Goal: Information Seeking & Learning: Learn about a topic

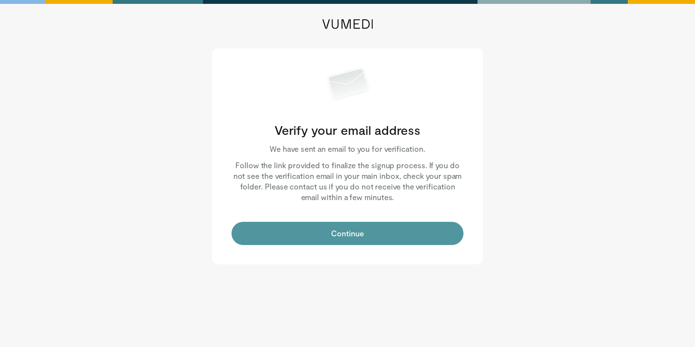
click at [343, 236] on button "Continue" at bounding box center [348, 233] width 232 height 23
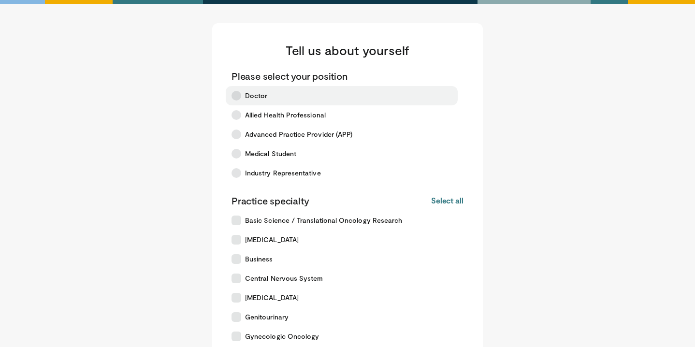
click at [240, 97] on icon at bounding box center [237, 96] width 10 height 10
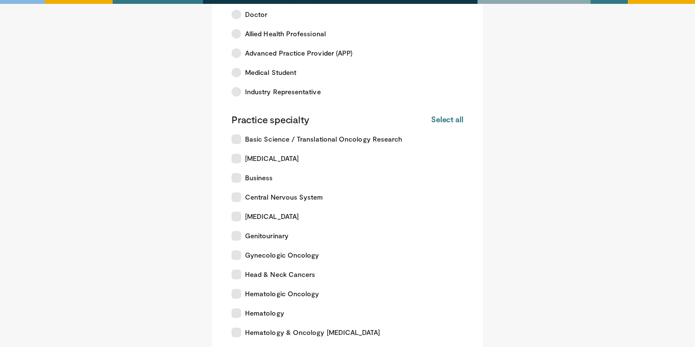
scroll to position [83, 0]
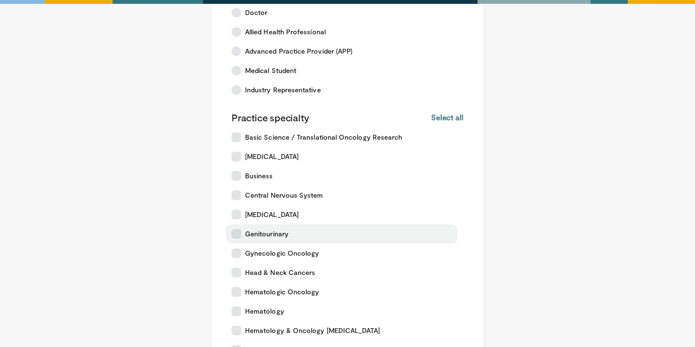
click at [239, 236] on icon at bounding box center [237, 234] width 10 height 10
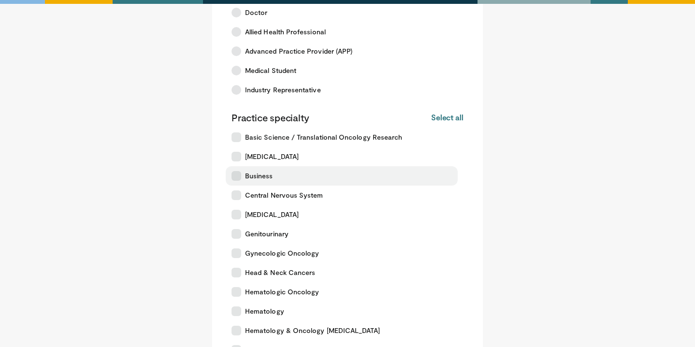
click at [237, 177] on icon at bounding box center [237, 176] width 10 height 10
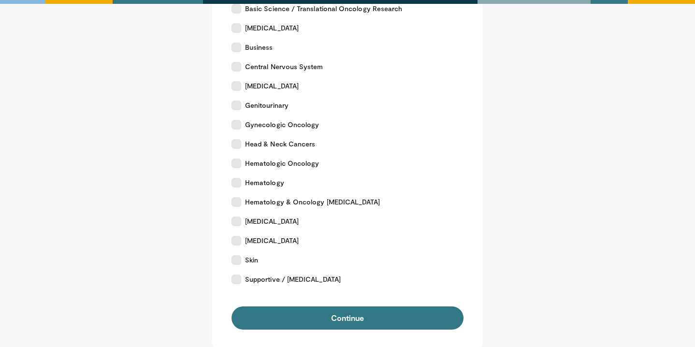
scroll to position [218, 0]
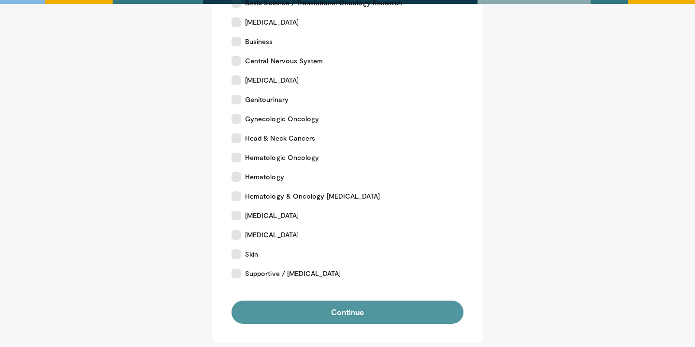
click at [376, 312] on button "Continue" at bounding box center [348, 312] width 232 height 23
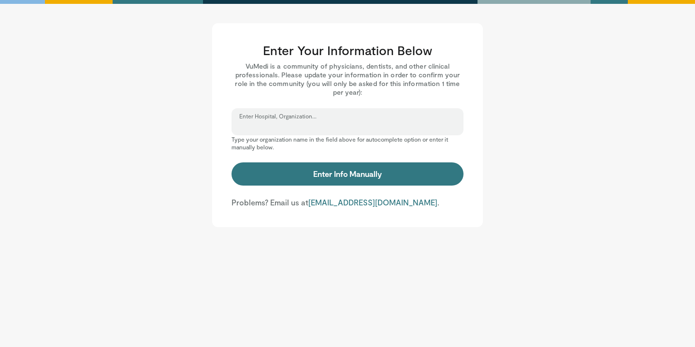
click at [268, 124] on input "Enter Hospital, Organization..." at bounding box center [347, 126] width 217 height 11
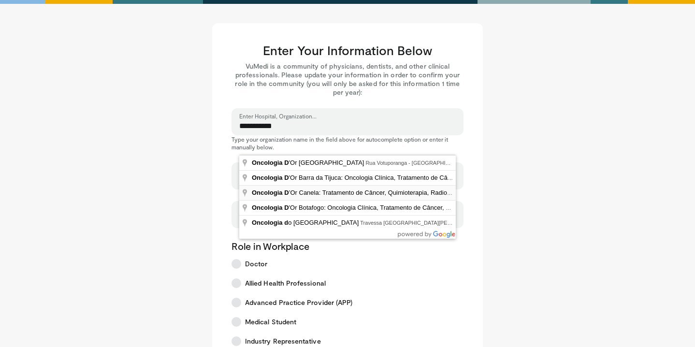
type input "**********"
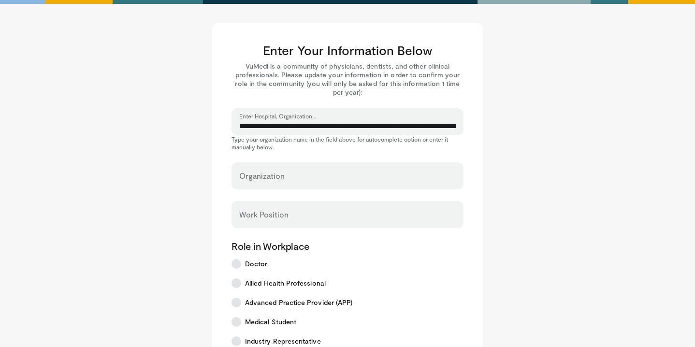
select select "**"
type input "**********"
type input "*****"
type input "*********"
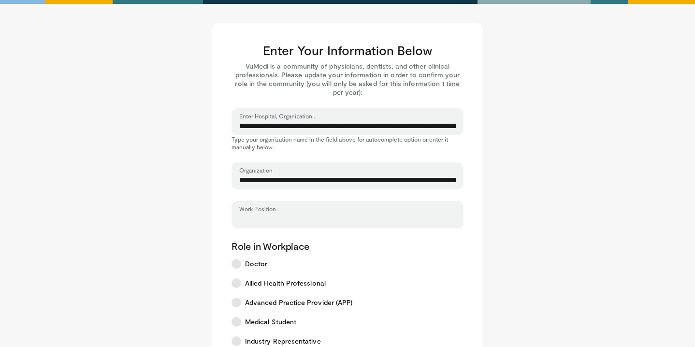
click at [273, 220] on input "Work Position" at bounding box center [347, 219] width 217 height 11
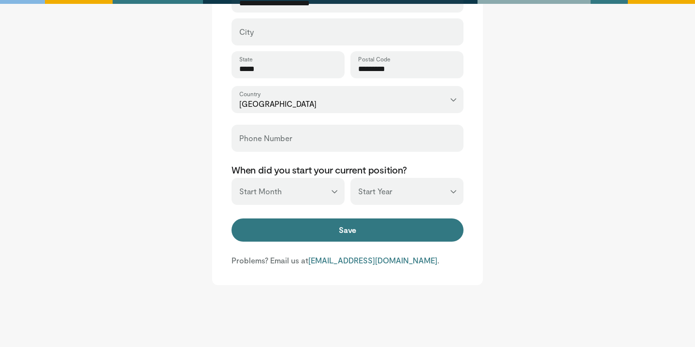
scroll to position [380, 0]
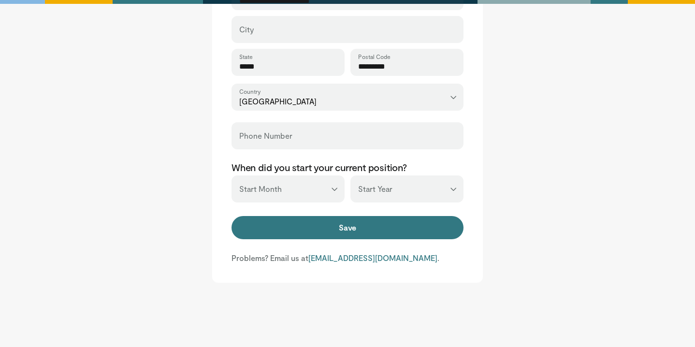
type input "**********"
click at [320, 185] on select "*** ******* ******** ***** ***** *** **** **** ****** ********* ******* *******…" at bounding box center [288, 189] width 113 height 27
select select "*"
click at [232, 176] on select "*** ******* ******** ***** ***** *** **** **** ****** ********* ******* *******…" at bounding box center [288, 189] width 113 height 27
click at [368, 190] on select "*** **** **** **** **** **** **** **** **** **** **** **** **** **** **** **** …" at bounding box center [407, 189] width 113 height 27
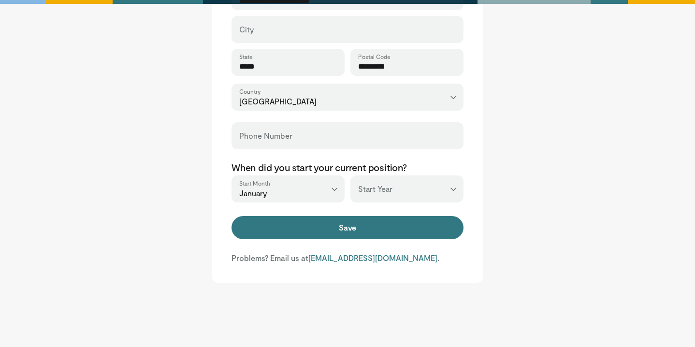
click at [351, 176] on select "*** **** **** **** **** **** **** **** **** **** **** **** **** **** **** **** …" at bounding box center [407, 189] width 113 height 27
click at [448, 190] on select "*** **** **** **** **** **** **** **** **** **** **** **** **** **** **** **** …" at bounding box center [407, 189] width 113 height 27
select select "****"
click at [351, 176] on select "*** **** **** **** **** **** **** **** **** **** **** **** **** **** **** **** …" at bounding box center [407, 189] width 113 height 27
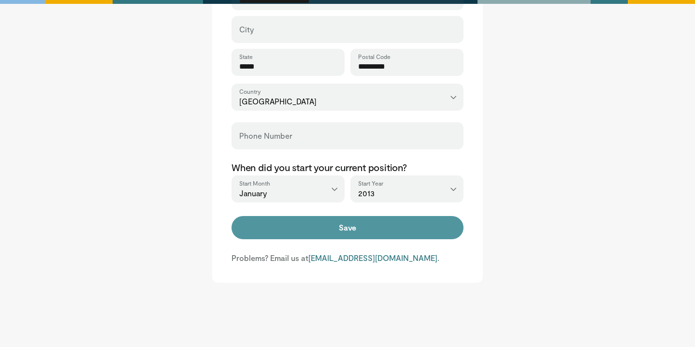
click at [354, 229] on button "Save" at bounding box center [348, 227] width 232 height 23
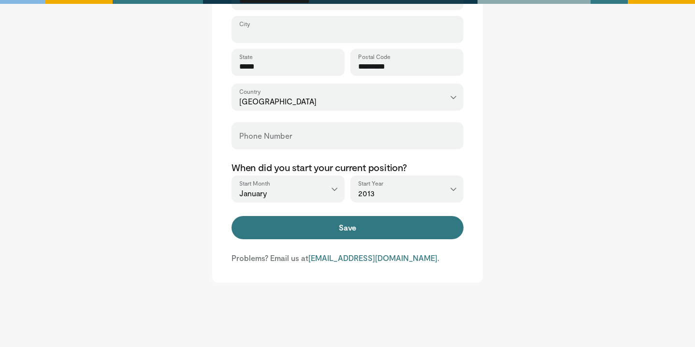
scroll to position [342, 0]
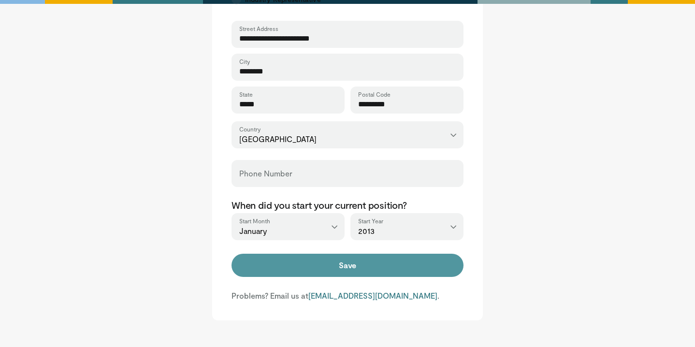
type input "********"
click at [330, 268] on button "Save" at bounding box center [348, 265] width 232 height 23
type input "**********"
click at [357, 268] on button "Save" at bounding box center [348, 265] width 232 height 23
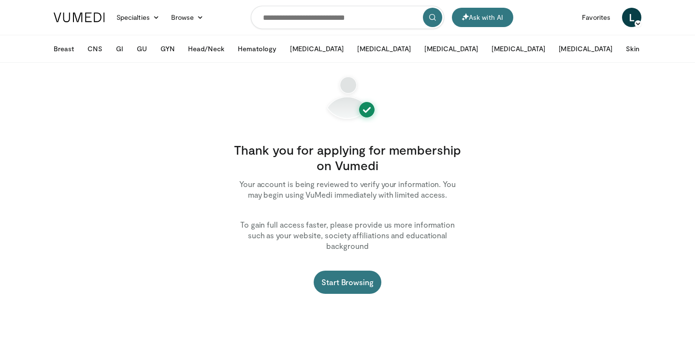
click at [428, 271] on div "Start Browsing" at bounding box center [348, 282] width 232 height 23
click at [358, 276] on link "Start Browsing" at bounding box center [348, 282] width 68 height 23
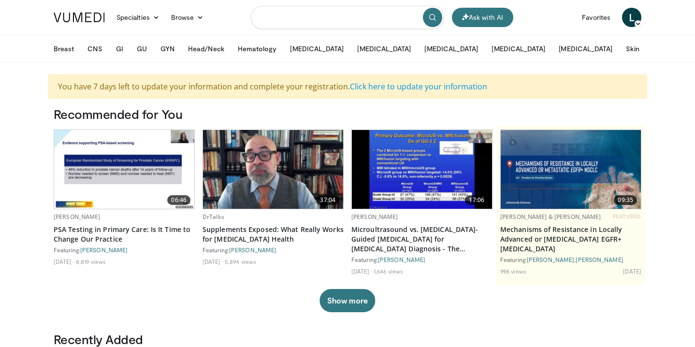
click at [287, 19] on input "Search topics, interventions" at bounding box center [347, 17] width 193 height 23
type input "******"
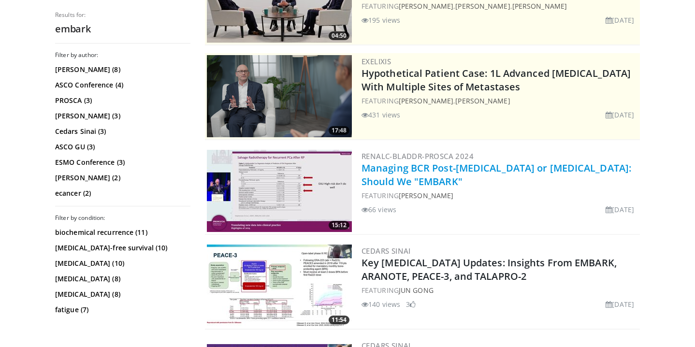
scroll to position [184, 0]
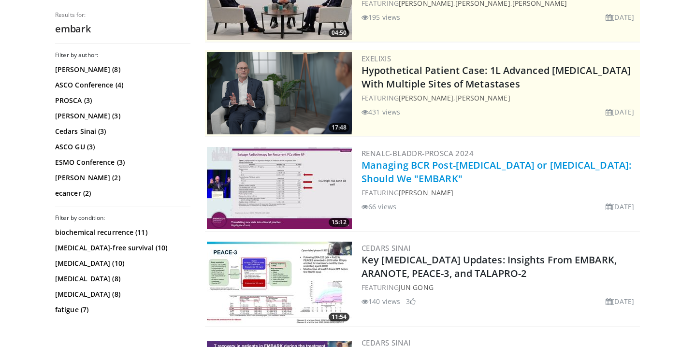
click at [497, 176] on link "Managing BCR Post-[MEDICAL_DATA] or [MEDICAL_DATA]: Should We "EMBARK"" at bounding box center [497, 172] width 270 height 27
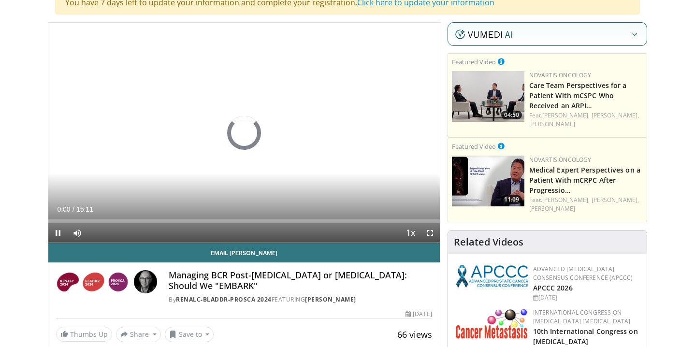
scroll to position [89, 0]
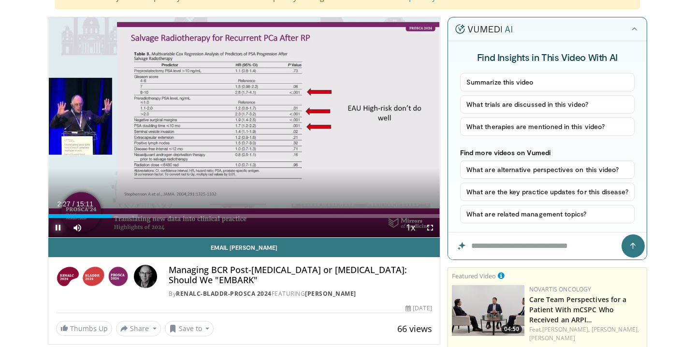
click at [59, 227] on span "Video Player" at bounding box center [57, 227] width 19 height 19
click at [429, 227] on span "Video Player" at bounding box center [430, 227] width 19 height 19
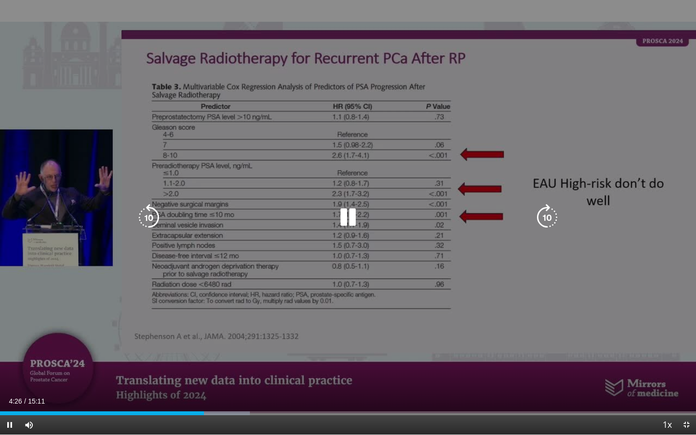
click at [69, 297] on div "10 seconds Tap to unmute" at bounding box center [348, 217] width 696 height 435
click at [346, 216] on icon "Video Player" at bounding box center [348, 217] width 27 height 27
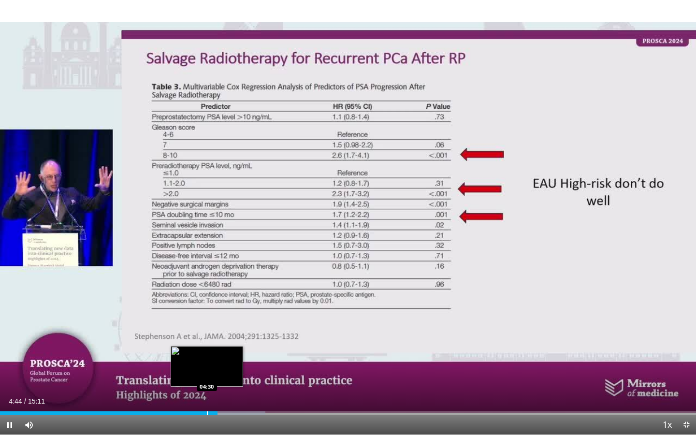
click at [207, 347] on div "Progress Bar" at bounding box center [207, 414] width 1 height 4
click at [196, 347] on div "Progress Bar" at bounding box center [196, 414] width 1 height 4
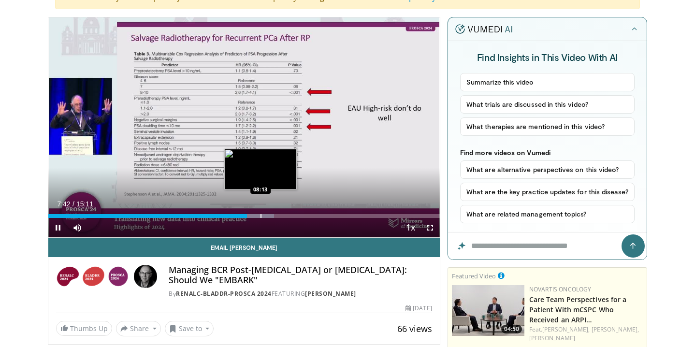
click at [261, 216] on div "Progress Bar" at bounding box center [261, 216] width 1 height 4
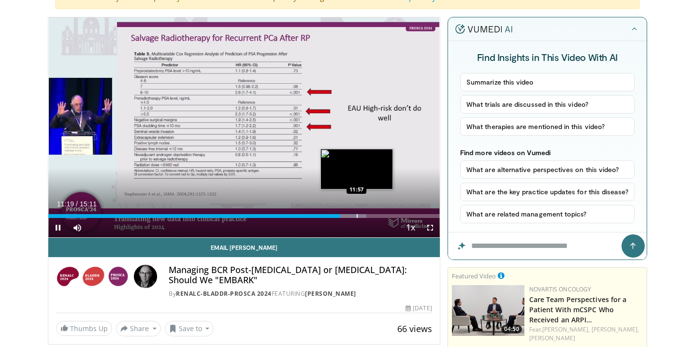
click at [357, 216] on div "Progress Bar" at bounding box center [357, 216] width 1 height 4
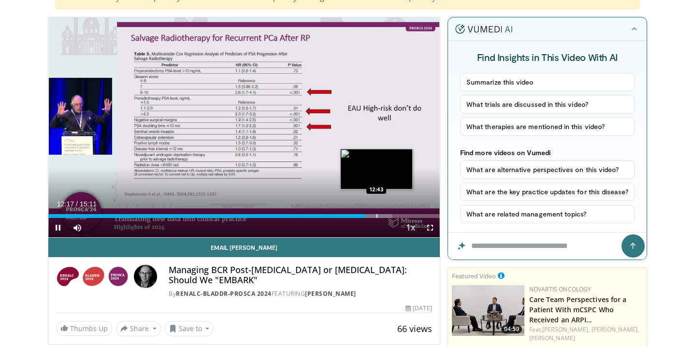
click at [377, 215] on div "Progress Bar" at bounding box center [377, 216] width 1 height 4
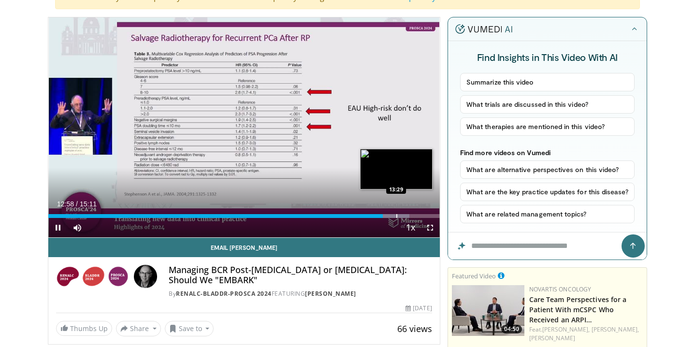
click at [397, 214] on div "Progress Bar" at bounding box center [397, 216] width 1 height 4
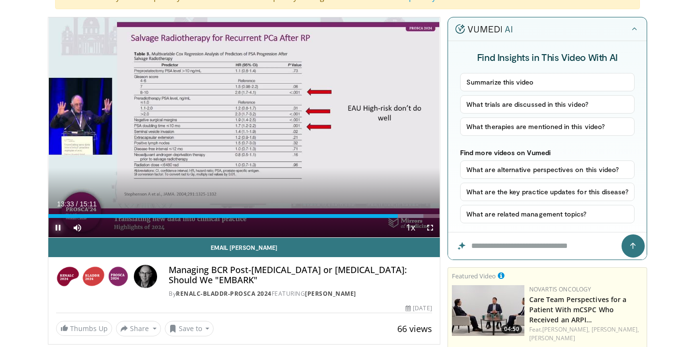
click at [53, 227] on span "Video Player" at bounding box center [57, 227] width 19 height 19
click at [58, 226] on span "Video Player" at bounding box center [57, 227] width 19 height 19
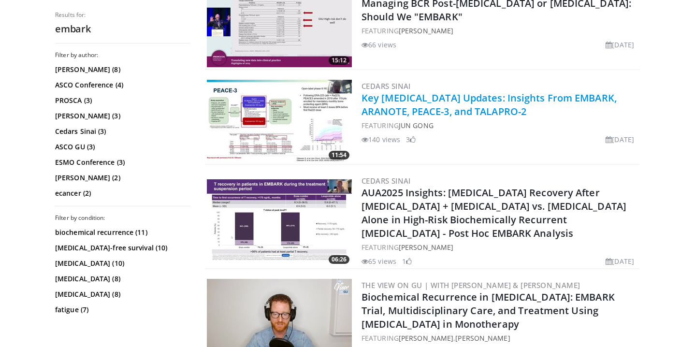
scroll to position [338, 0]
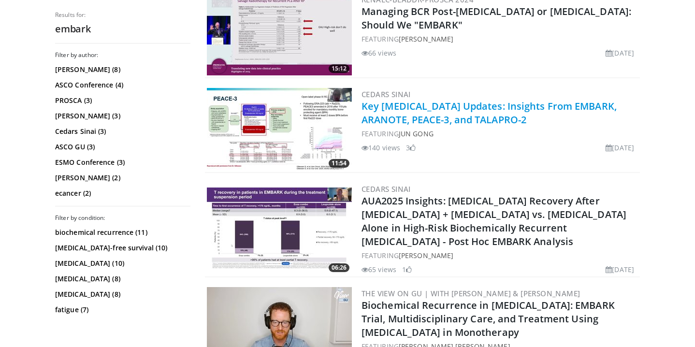
click at [498, 107] on link "Key [MEDICAL_DATA] Updates: Insights From EMBARK, ARANOTE, PEACE-3, and TALAPRO…" at bounding box center [489, 113] width 255 height 27
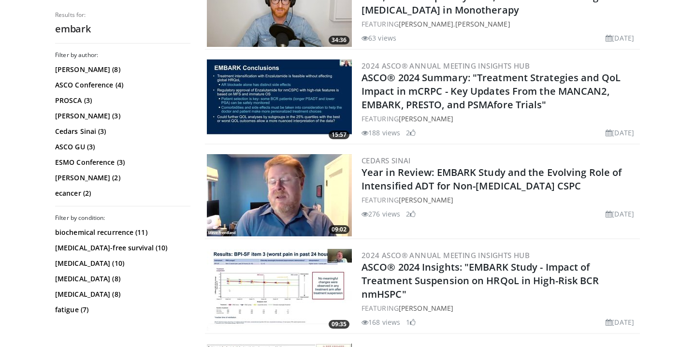
scroll to position [663, 0]
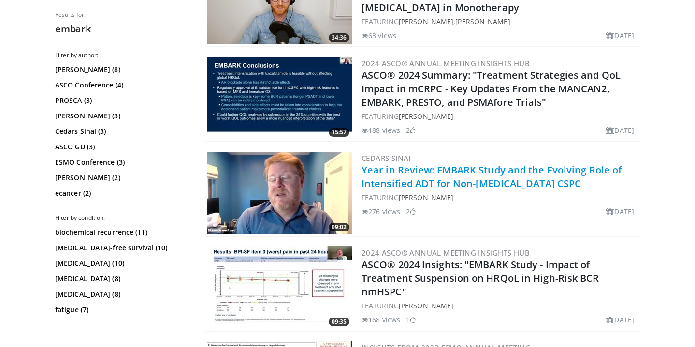
click at [445, 171] on link "Year in Review: EMBARK Study and the Evolving Role of Intensified ADT for Non-[…" at bounding box center [492, 176] width 260 height 27
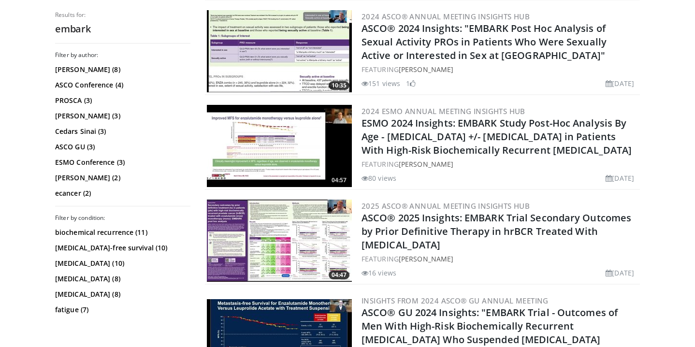
scroll to position [1090, 0]
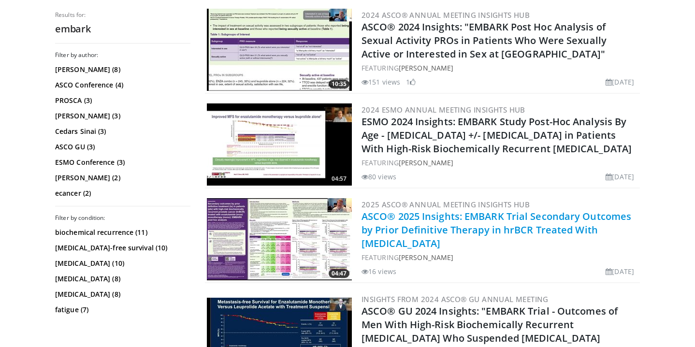
click at [499, 226] on link "ASCO® 2025 Insights: EMBARK Trial Secondary Outcomes by Prior Definitive Therap…" at bounding box center [497, 230] width 270 height 40
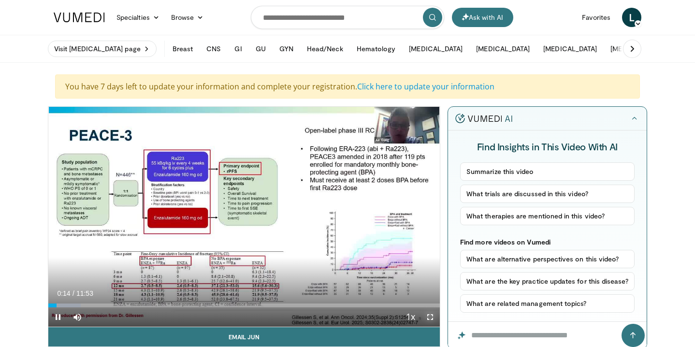
click at [428, 318] on span "Video Player" at bounding box center [430, 317] width 19 height 19
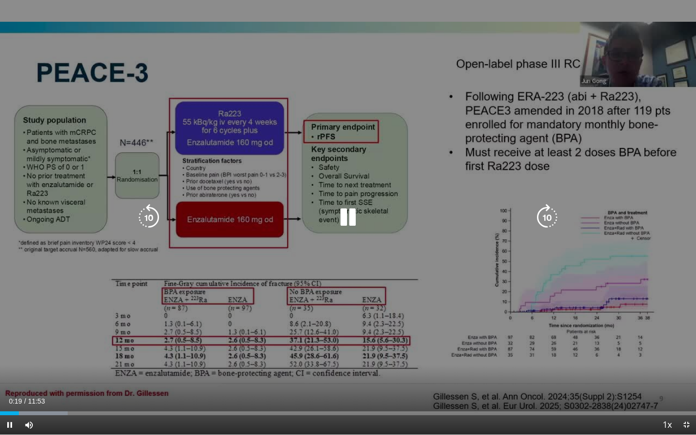
click at [649, 345] on div "10 seconds Tap to unmute" at bounding box center [348, 217] width 696 height 435
click at [634, 75] on div "10 seconds Tap to unmute" at bounding box center [348, 217] width 696 height 435
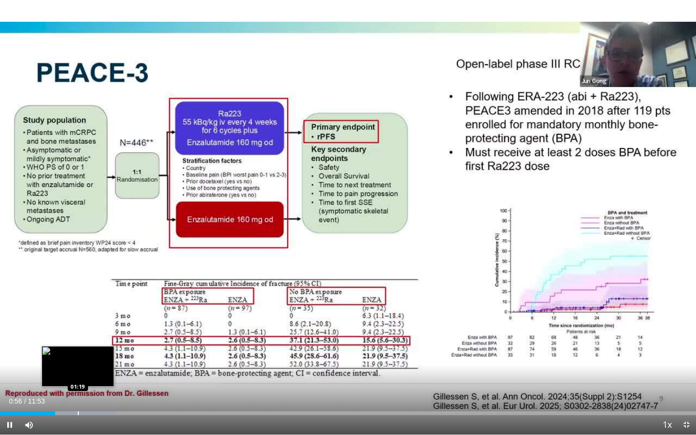
click at [78, 347] on div "Progress Bar" at bounding box center [78, 414] width 1 height 4
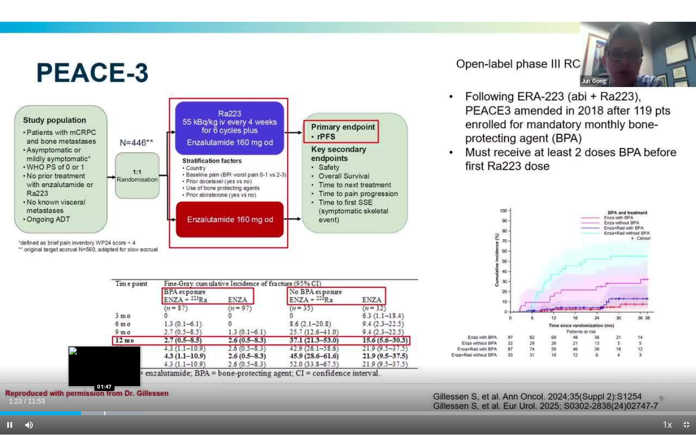
click at [104, 347] on div "Progress Bar" at bounding box center [104, 414] width 1 height 4
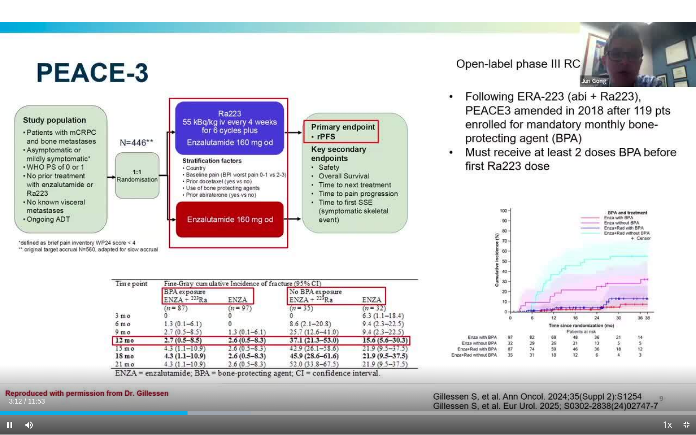
click at [89, 347] on div "Current Time 3:12 / Duration 11:53" at bounding box center [348, 401] width 696 height 9
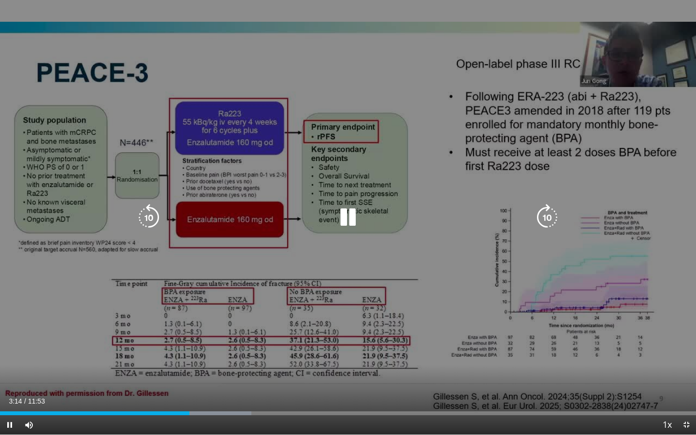
click at [65, 347] on div "10 seconds Tap to unmute" at bounding box center [348, 217] width 696 height 435
click at [351, 201] on div "10 seconds Tap to unmute" at bounding box center [348, 217] width 696 height 435
click at [333, 226] on div "Video Player" at bounding box center [348, 217] width 418 height 19
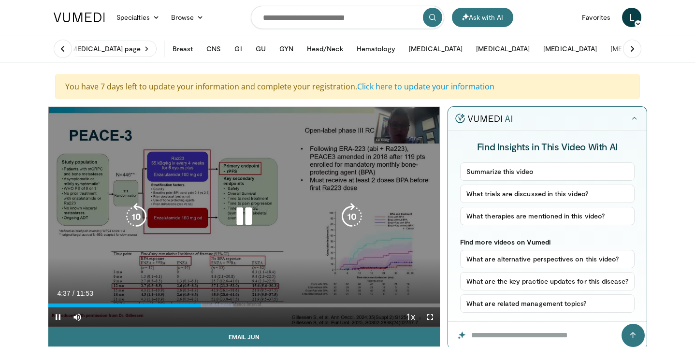
click at [238, 223] on icon "Video Player" at bounding box center [244, 216] width 27 height 27
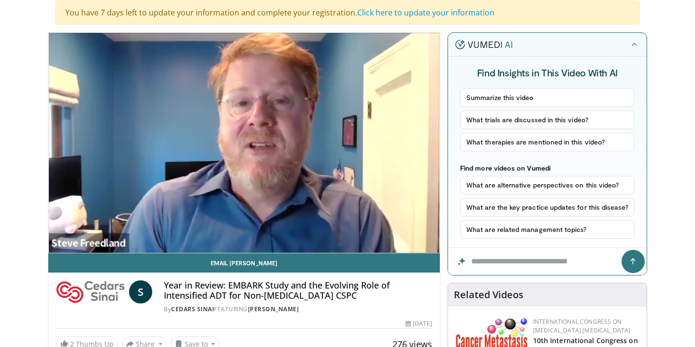
scroll to position [81, 0]
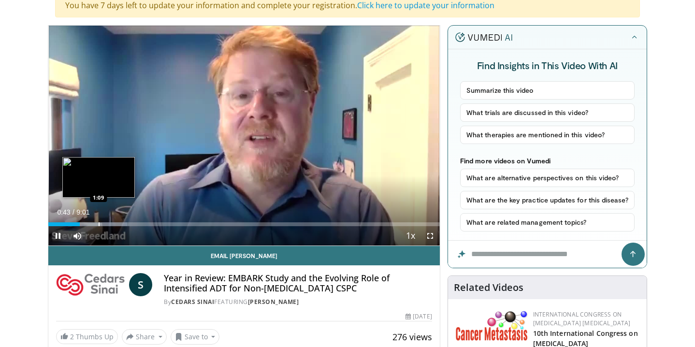
click at [98, 225] on div "Progress Bar" at bounding box center [92, 224] width 70 height 4
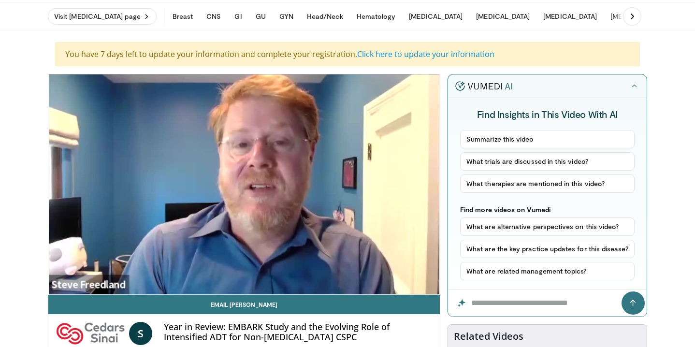
scroll to position [0, 0]
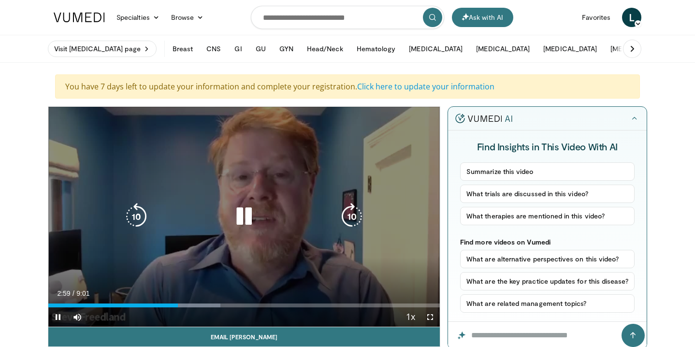
click at [249, 221] on icon "Video Player" at bounding box center [244, 216] width 27 height 27
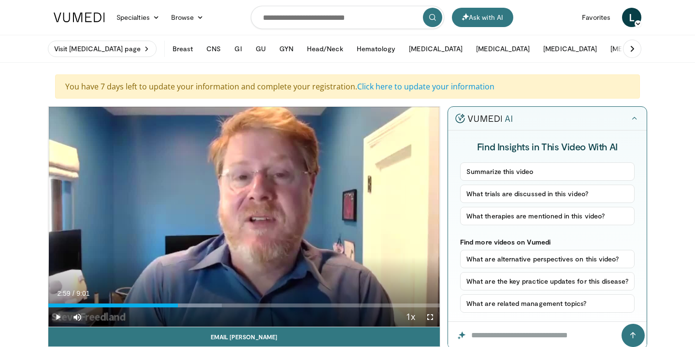
click at [59, 316] on span "Video Player" at bounding box center [57, 317] width 19 height 19
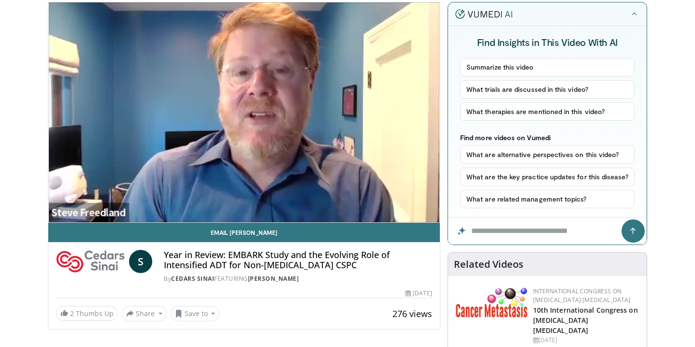
scroll to position [105, 0]
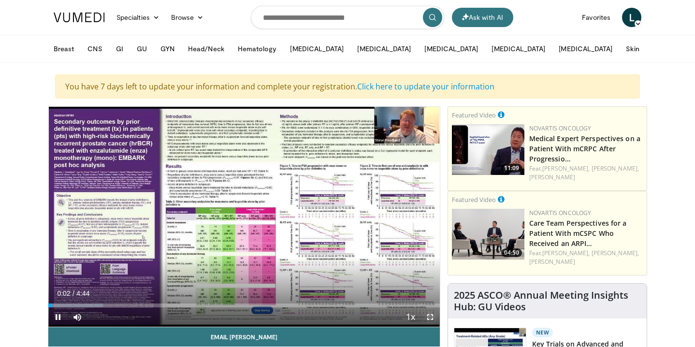
click at [431, 321] on span "Video Player" at bounding box center [430, 317] width 19 height 19
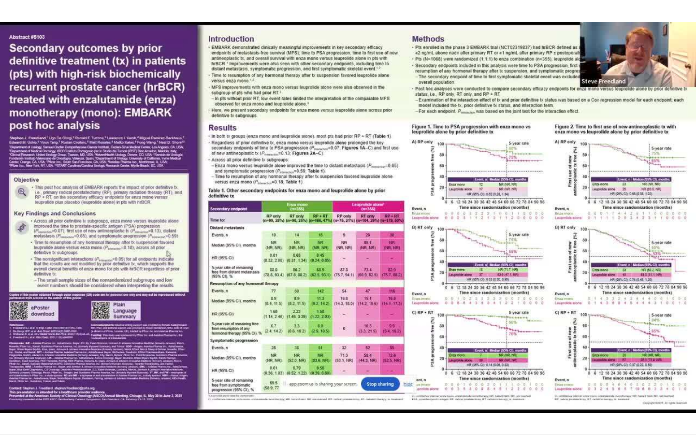
click at [609, 249] on div "10 seconds Tap to unmute" at bounding box center [348, 217] width 696 height 435
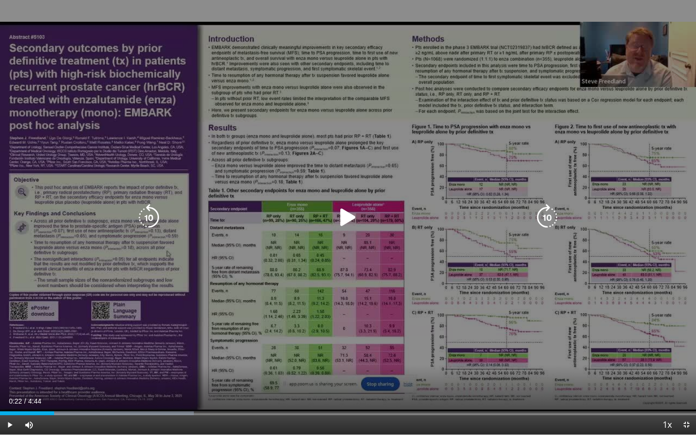
click at [351, 216] on icon "Video Player" at bounding box center [348, 217] width 27 height 27
click at [350, 214] on icon "Video Player" at bounding box center [348, 217] width 27 height 27
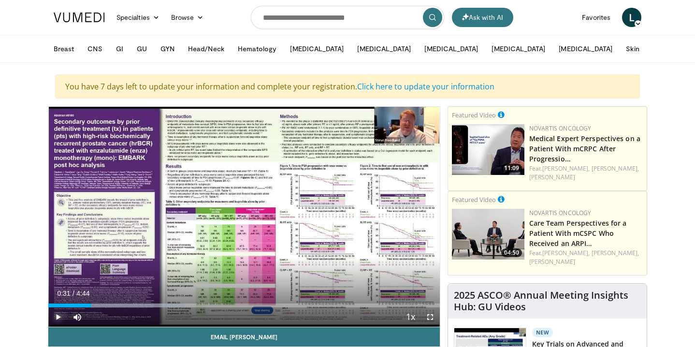
click at [59, 317] on span "Video Player" at bounding box center [57, 317] width 19 height 19
click at [429, 319] on span "Video Player" at bounding box center [430, 317] width 19 height 19
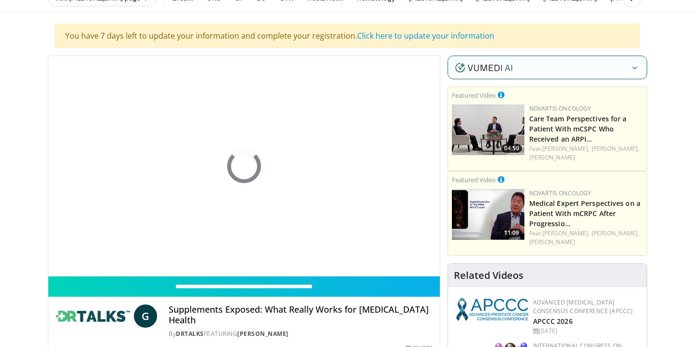
scroll to position [58, 0]
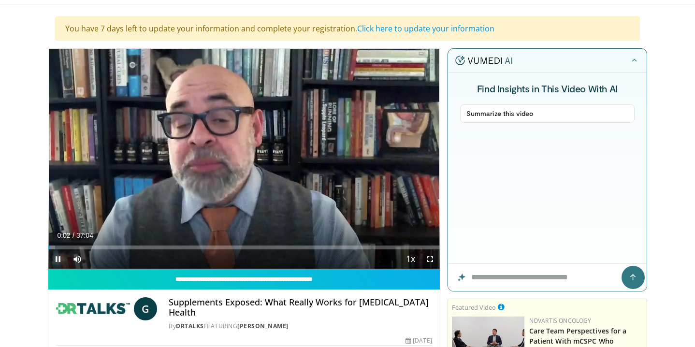
click at [56, 257] on span "Video Player" at bounding box center [57, 259] width 19 height 19
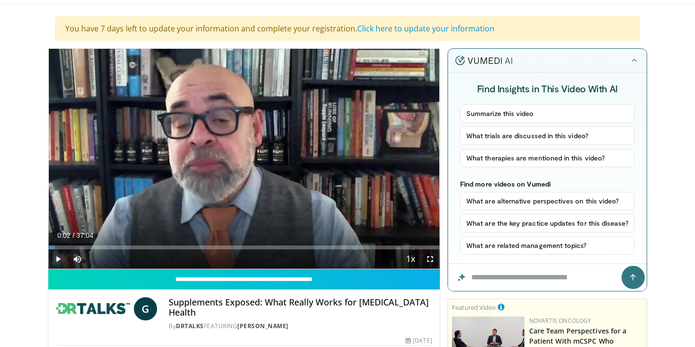
click at [56, 257] on span "Video Player" at bounding box center [57, 259] width 19 height 19
click at [59, 259] on span "Video Player" at bounding box center [57, 259] width 19 height 19
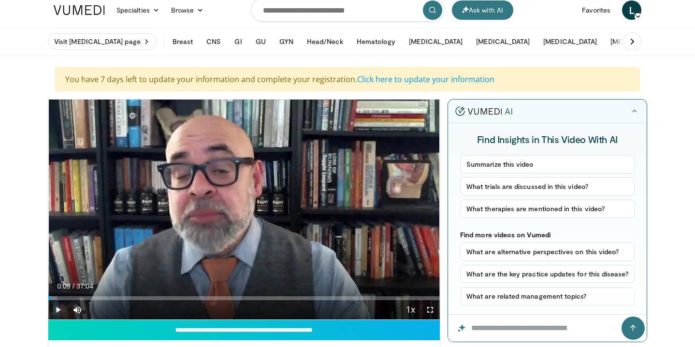
scroll to position [0, 0]
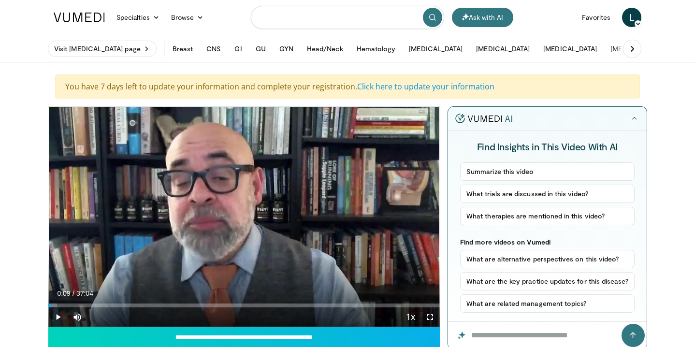
click at [328, 21] on input "Search topics, interventions" at bounding box center [347, 17] width 193 height 23
type input "******"
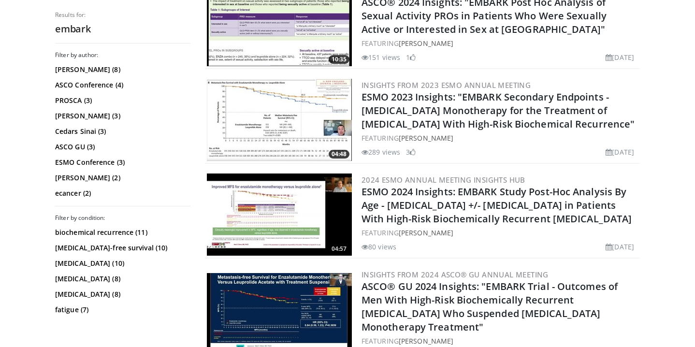
scroll to position [1019, 0]
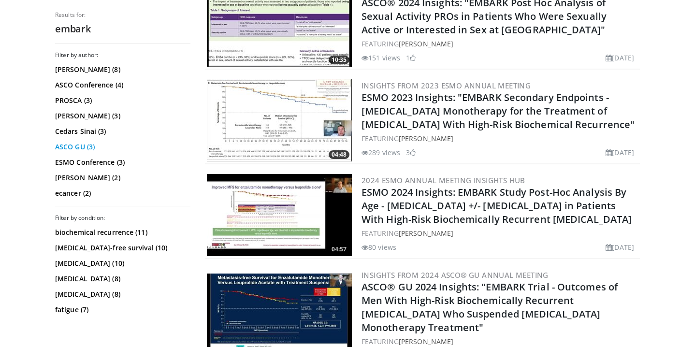
click at [67, 150] on link "ASCO GU (3)" at bounding box center [121, 147] width 133 height 10
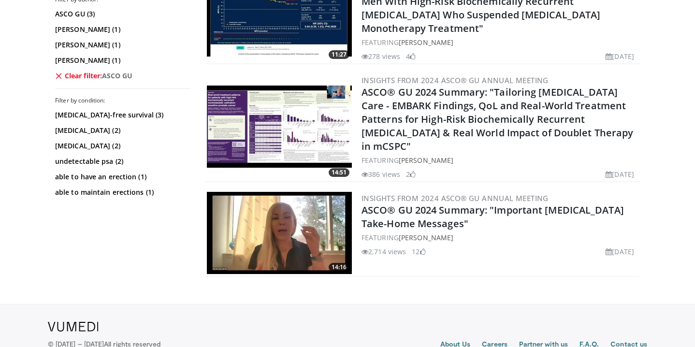
scroll to position [362, 0]
